Goal: Transaction & Acquisition: Book appointment/travel/reservation

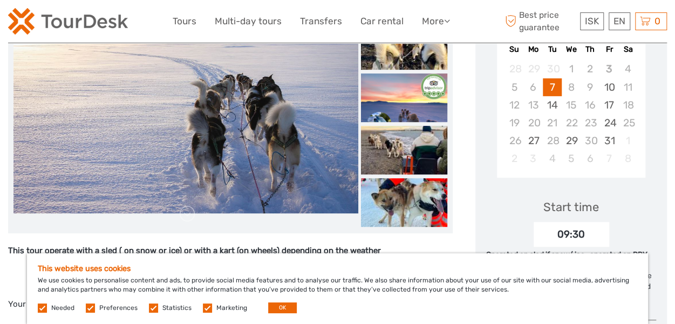
click at [206, 310] on label at bounding box center [207, 307] width 9 height 9
click at [0, 0] on input "checkbox" at bounding box center [0, 0] width 0 height 0
click at [151, 309] on label at bounding box center [153, 307] width 9 height 9
click at [0, 0] on input "checkbox" at bounding box center [0, 0] width 0 height 0
click at [87, 308] on label at bounding box center [90, 307] width 9 height 9
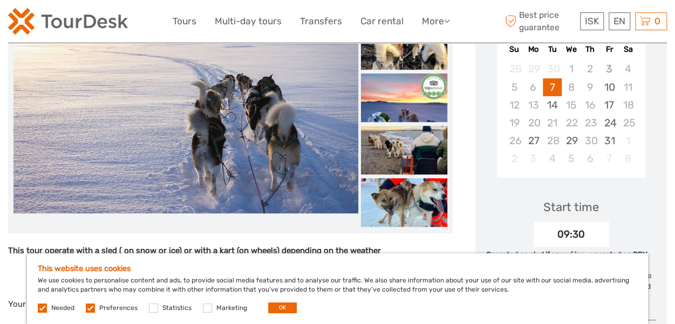
click at [0, 0] on input "checkbox" at bounding box center [0, 0] width 0 height 0
click at [275, 308] on button "OK" at bounding box center [282, 307] width 29 height 11
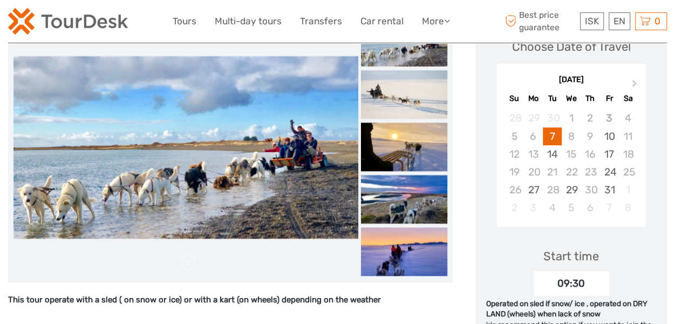
scroll to position [149, 0]
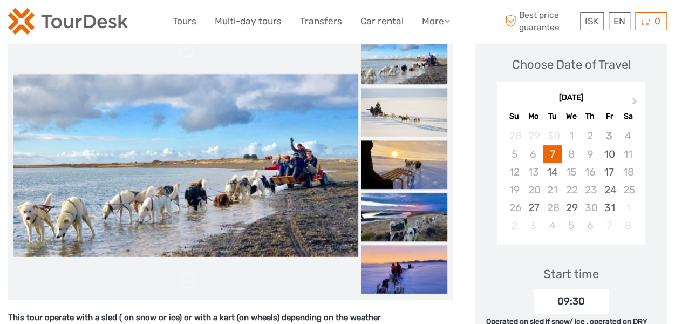
click at [635, 100] on span "Next Month" at bounding box center [635, 104] width 0 height 16
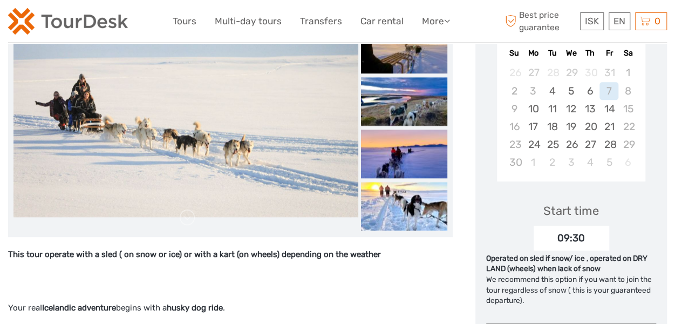
scroll to position [203, 0]
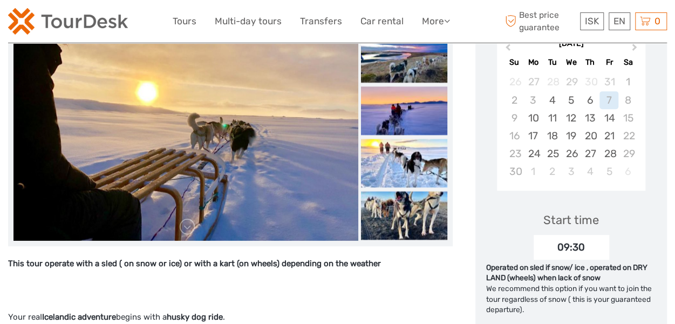
click at [508, 46] on span "Previous Month" at bounding box center [508, 50] width 0 height 16
click at [533, 117] on div "13" at bounding box center [533, 118] width 19 height 18
click at [549, 117] on div "14" at bounding box center [552, 118] width 19 height 18
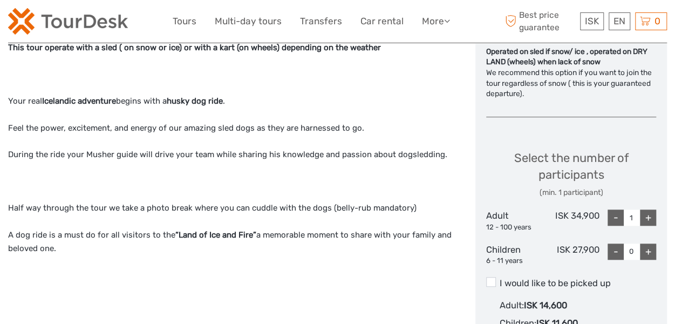
scroll to position [473, 0]
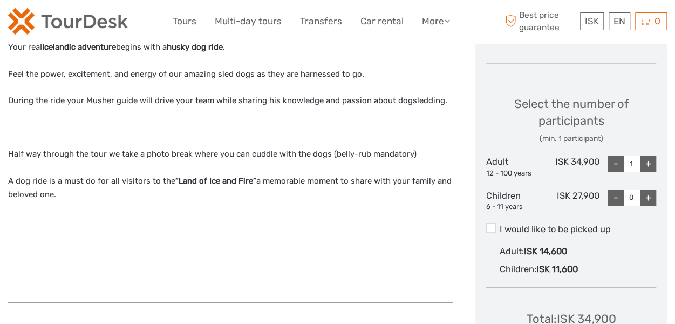
click at [648, 160] on div "+" at bounding box center [648, 163] width 16 height 16
type input "2"
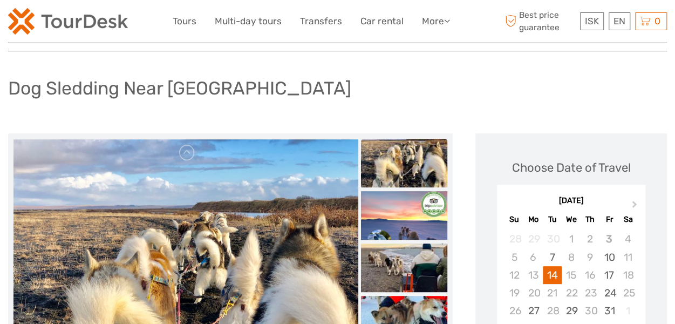
scroll to position [0, 0]
